Goal: Navigation & Orientation: Go to known website

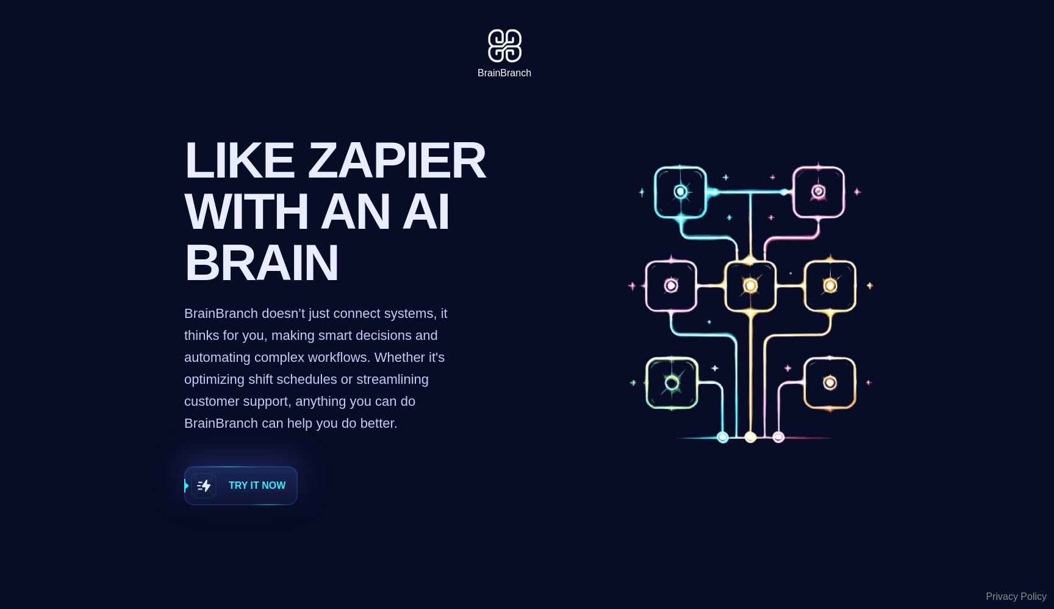
click at [220, 479] on span "Try it now" at bounding box center [240, 485] width 111 height 37
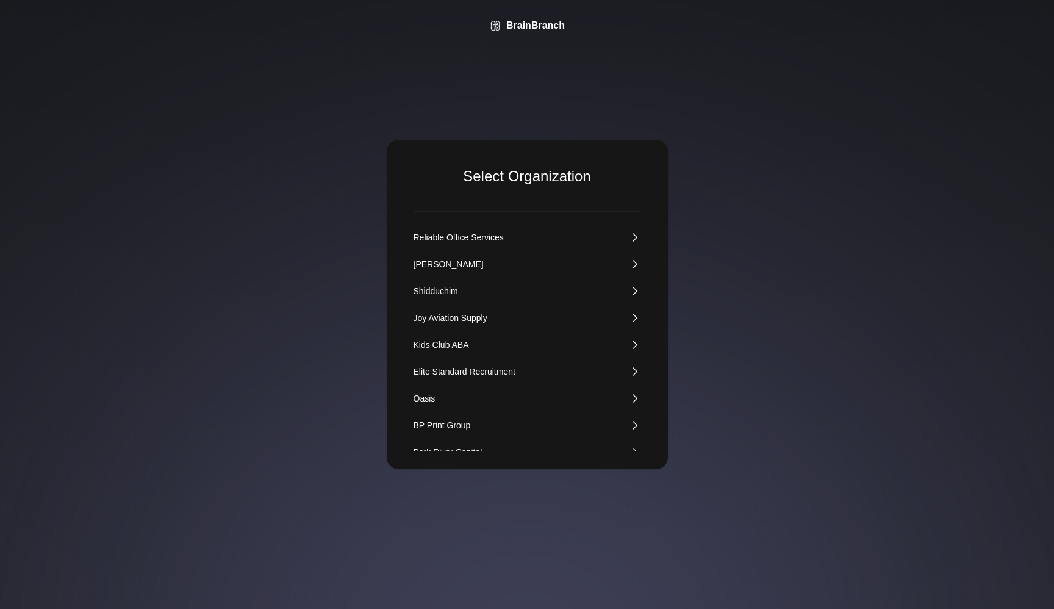
click at [426, 287] on div "Shidduchim" at bounding box center [436, 291] width 45 height 12
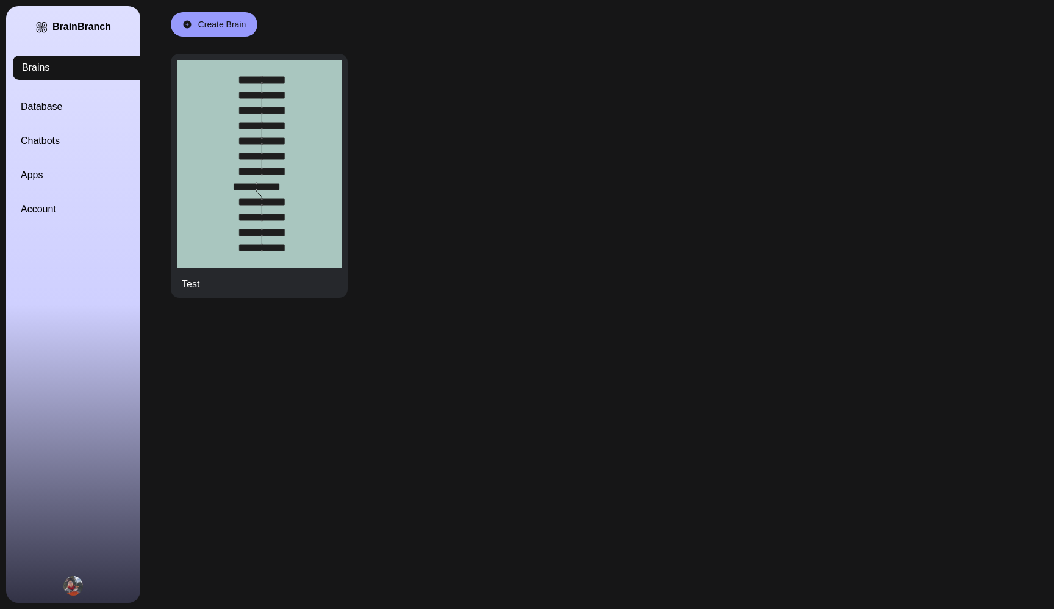
click at [71, 582] on img "Open user button" at bounding box center [73, 586] width 20 height 20
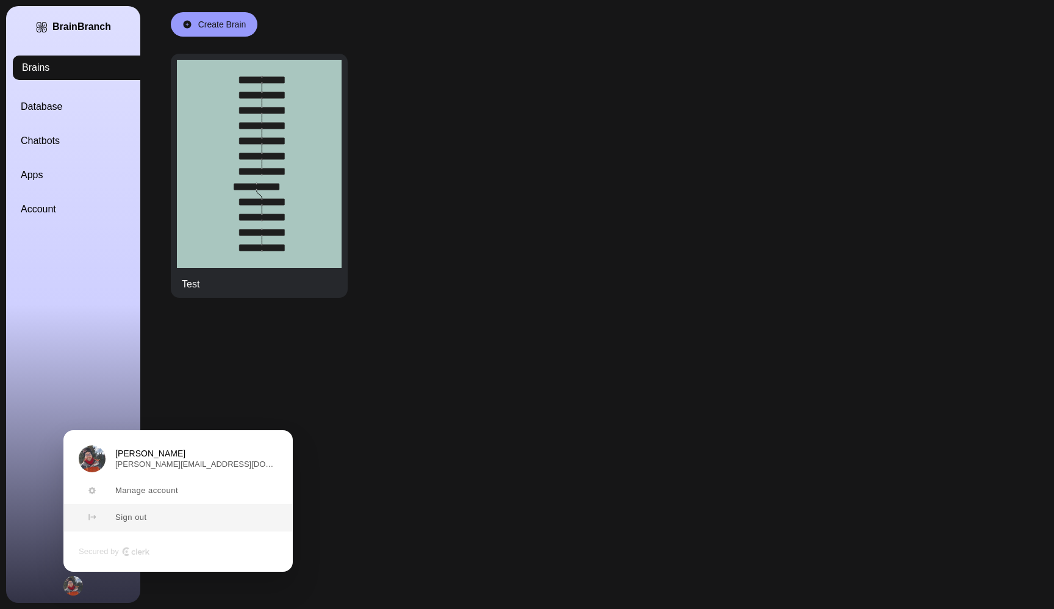
click at [135, 520] on span "Sign out" at bounding box center [131, 518] width 32 height 10
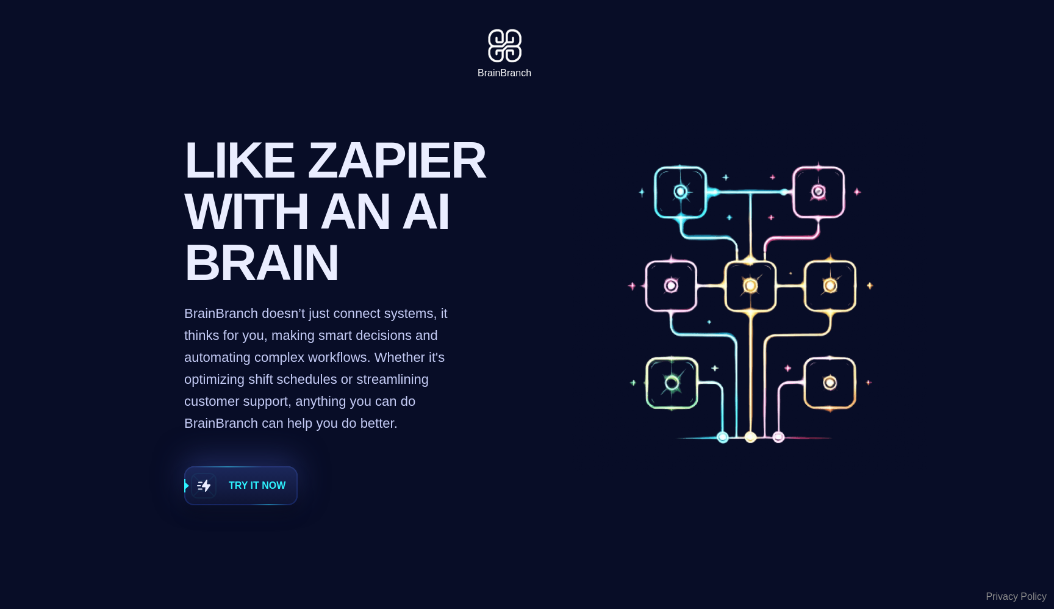
click at [230, 486] on span "Try it now" at bounding box center [257, 485] width 57 height 15
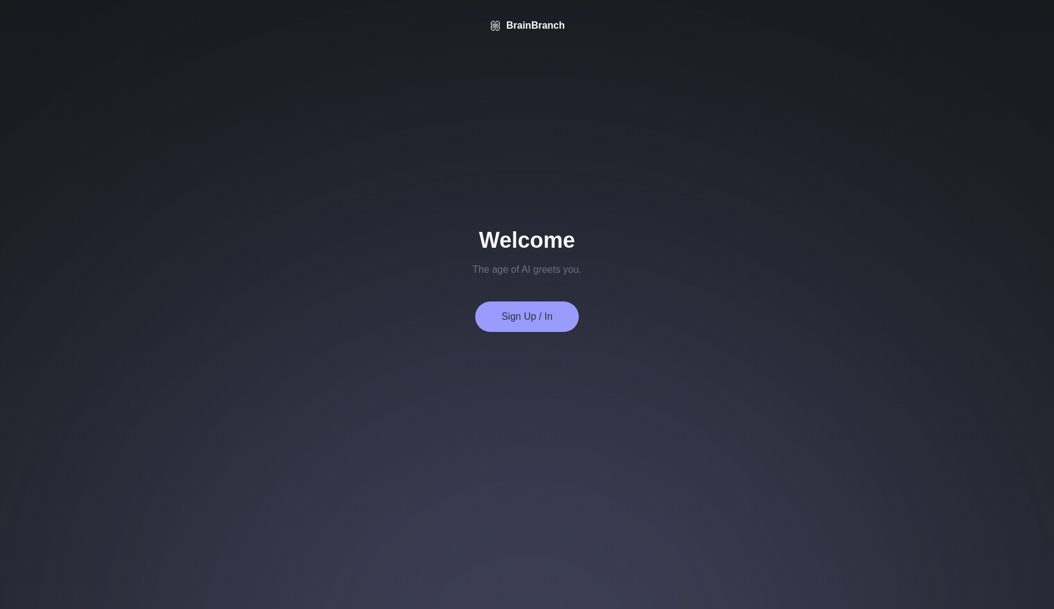
click at [513, 318] on button "Sign Up / In" at bounding box center [527, 316] width 104 height 31
